Goal: Transaction & Acquisition: Download file/media

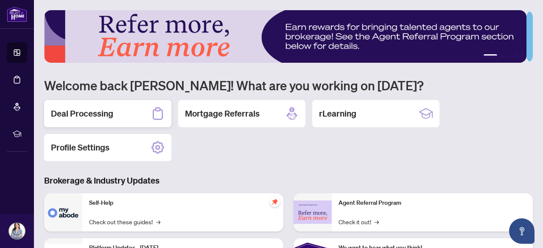
click at [92, 110] on h2 "Deal Processing" at bounding box center [82, 114] width 62 height 12
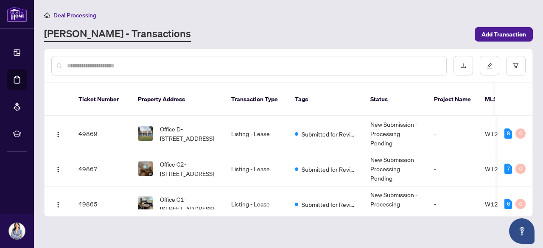
click at [176, 68] on input "text" at bounding box center [253, 65] width 372 height 9
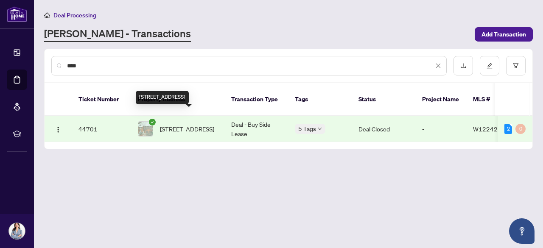
type input "****"
click at [188, 124] on span "[STREET_ADDRESS]" at bounding box center [187, 128] width 54 height 9
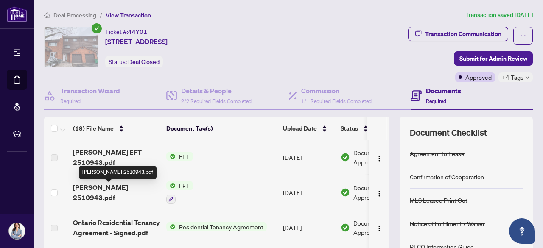
click at [129, 193] on span "[PERSON_NAME] 2510943.pdf" at bounding box center [116, 192] width 87 height 20
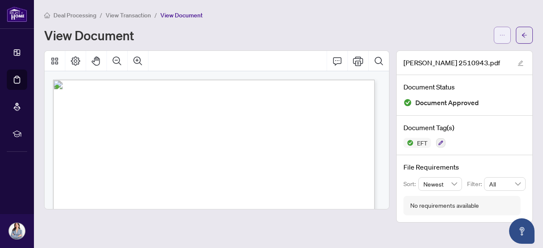
click at [503, 36] on icon "ellipsis" at bounding box center [502, 35] width 6 height 6
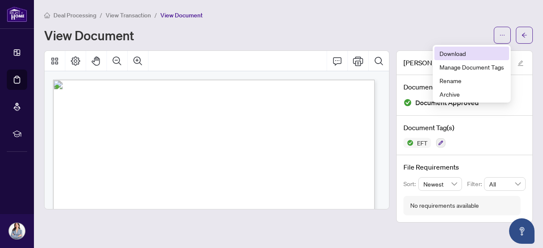
click at [458, 55] on span "Download" at bounding box center [471, 53] width 64 height 9
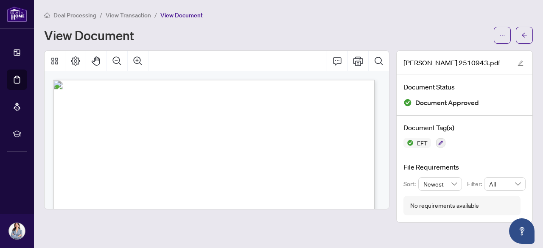
click at [341, 223] on main "Deal Processing / View Transaction / View Document View Document [PERSON_NAME] …" at bounding box center [288, 124] width 509 height 248
